Goal: Find specific page/section: Find specific page/section

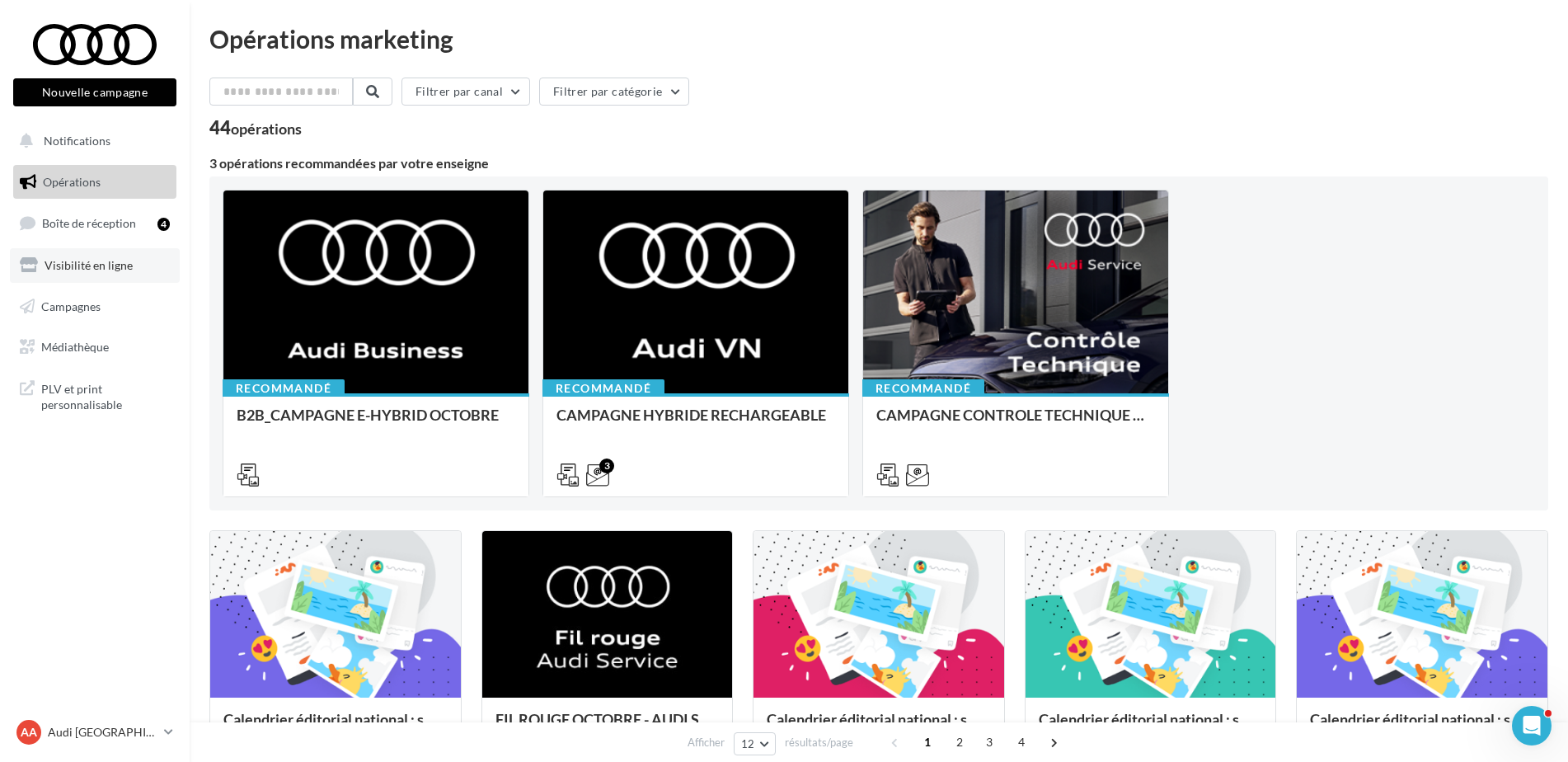
click at [68, 273] on link "Visibilité en ligne" at bounding box center [94, 265] width 170 height 35
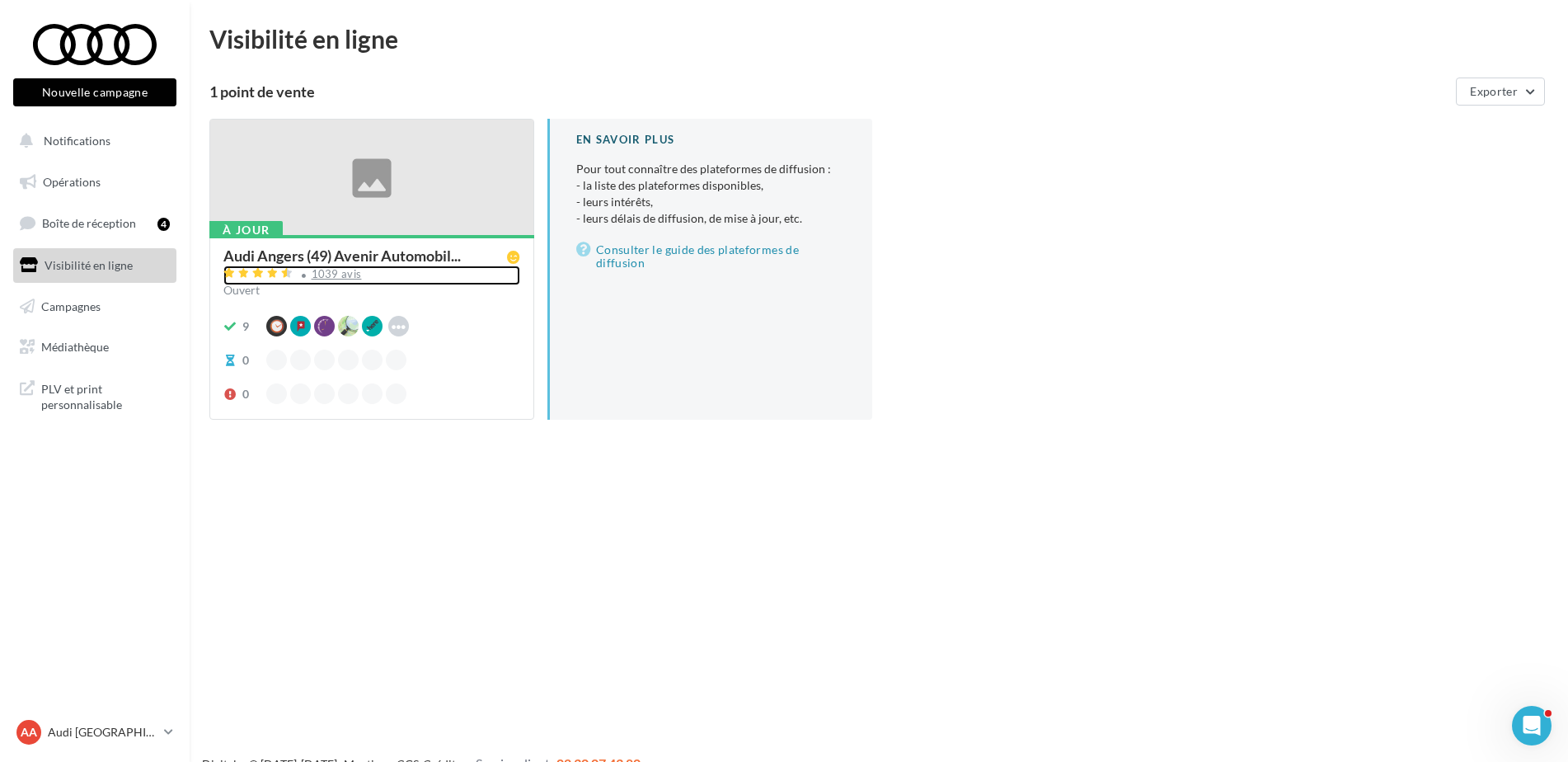
click at [337, 275] on div "1039 avis" at bounding box center [337, 273] width 50 height 10
